Goal: Check status: Check status

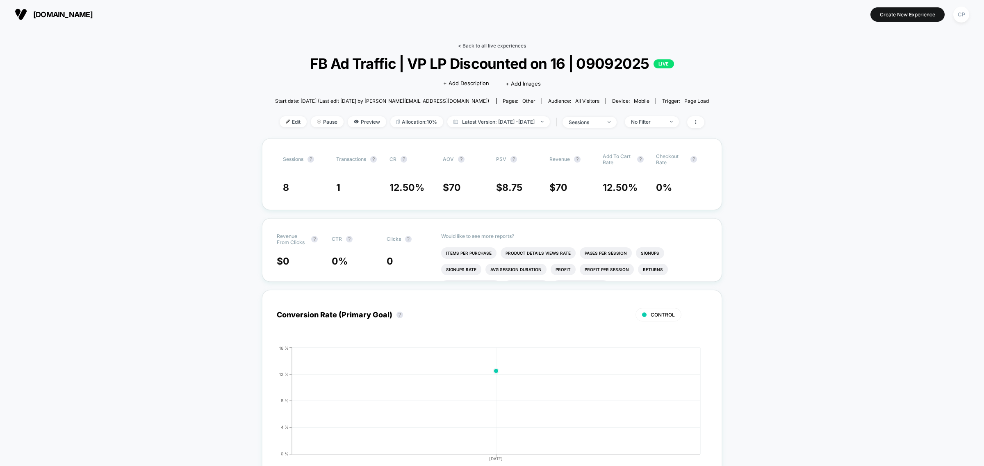
click at [505, 45] on link "< Back to all live experiences" at bounding box center [492, 46] width 68 height 6
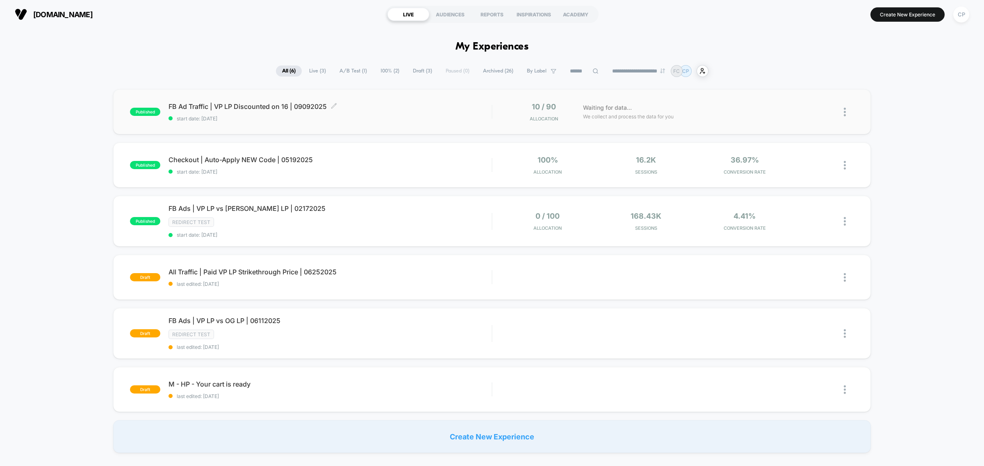
click at [429, 113] on div "FB Ad Traffic | VP LP Discounted on 16 | 09092025 Click to edit experience deta…" at bounding box center [329, 111] width 323 height 19
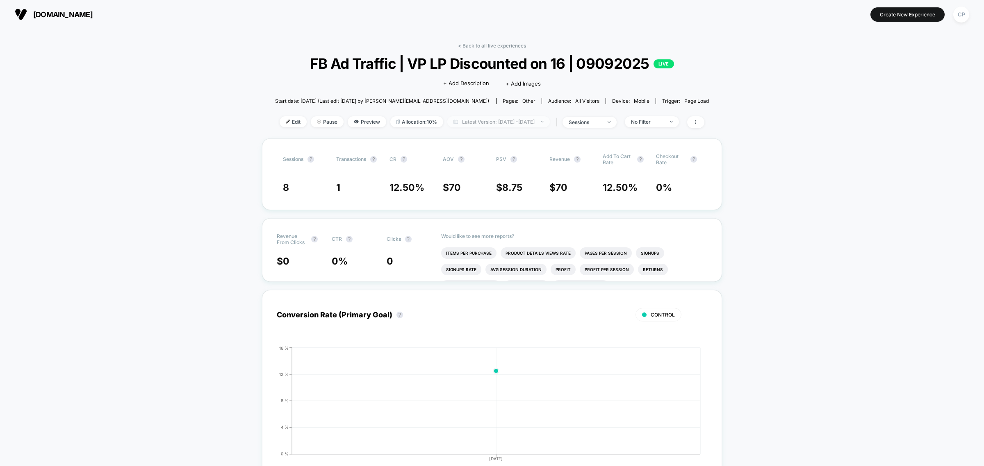
click at [490, 121] on span "Latest Version: Sep 9, 2025 - Sep 9, 2025" at bounding box center [498, 121] width 102 height 11
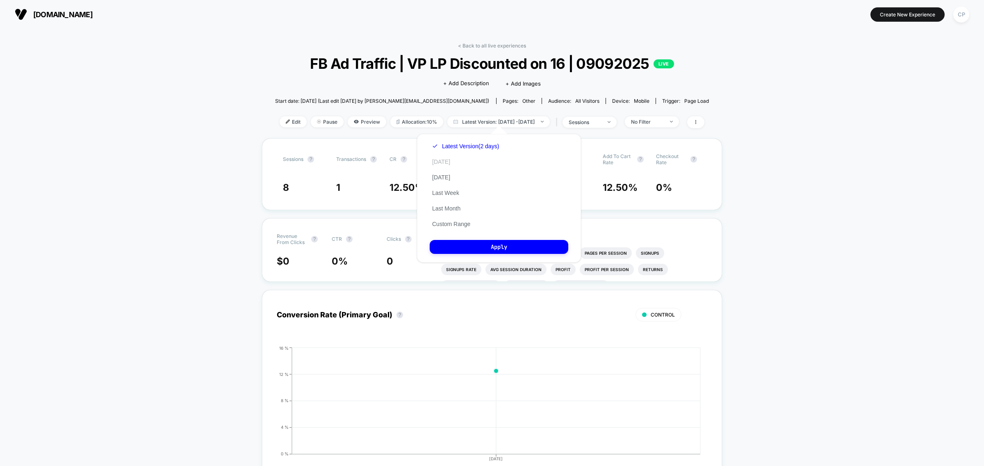
click at [447, 163] on button "Today" at bounding box center [441, 161] width 23 height 7
click at [472, 243] on button "Apply" at bounding box center [499, 247] width 139 height 14
